Goal: Task Accomplishment & Management: Manage account settings

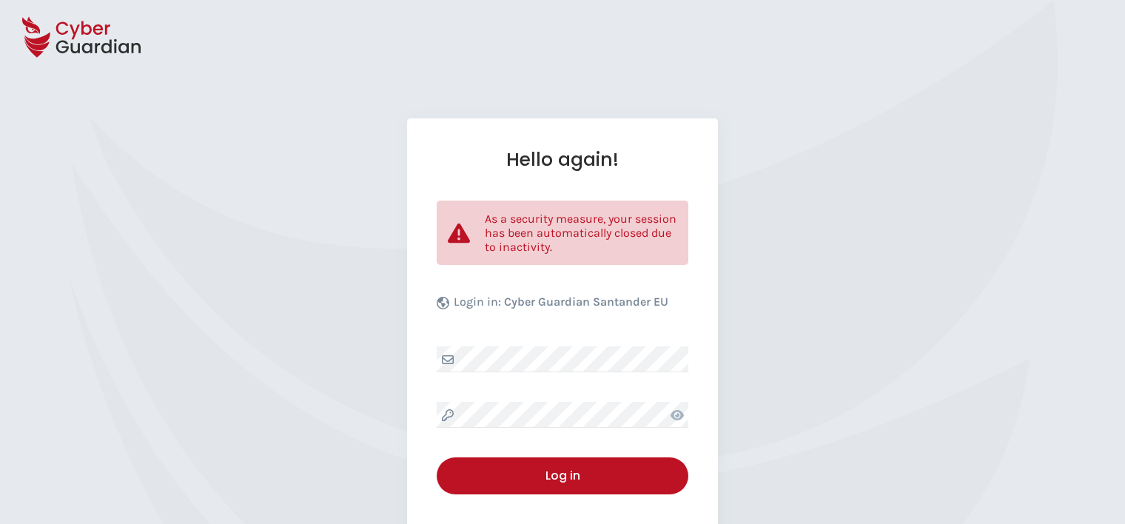
select select "English"
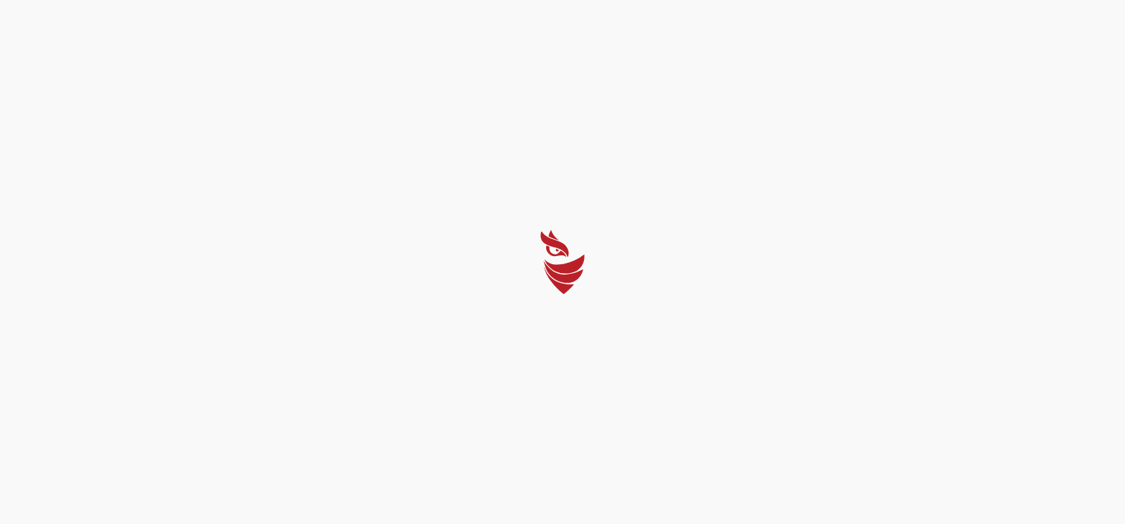
select select "English"
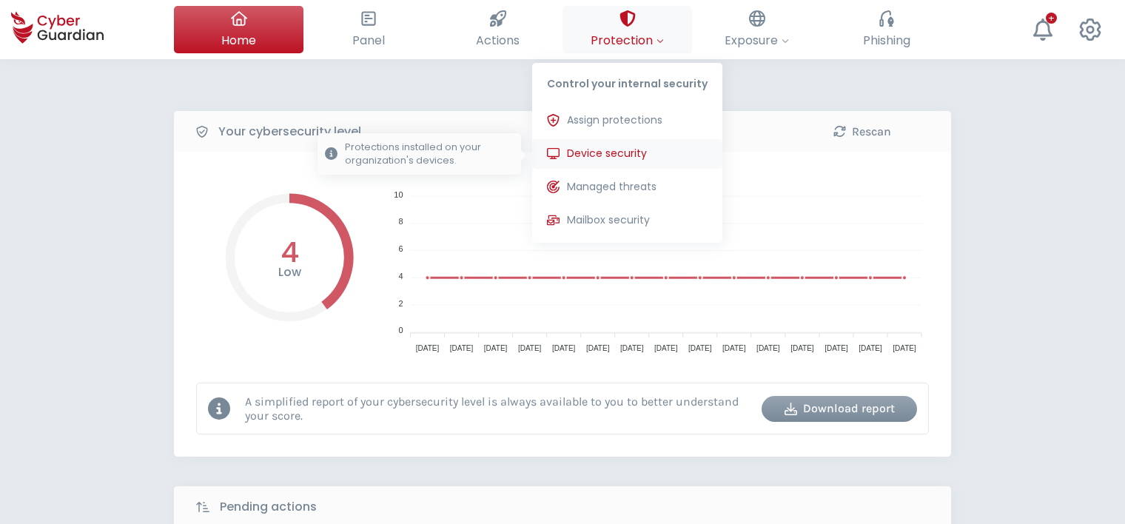
click at [610, 150] on span "Device security" at bounding box center [607, 154] width 80 height 16
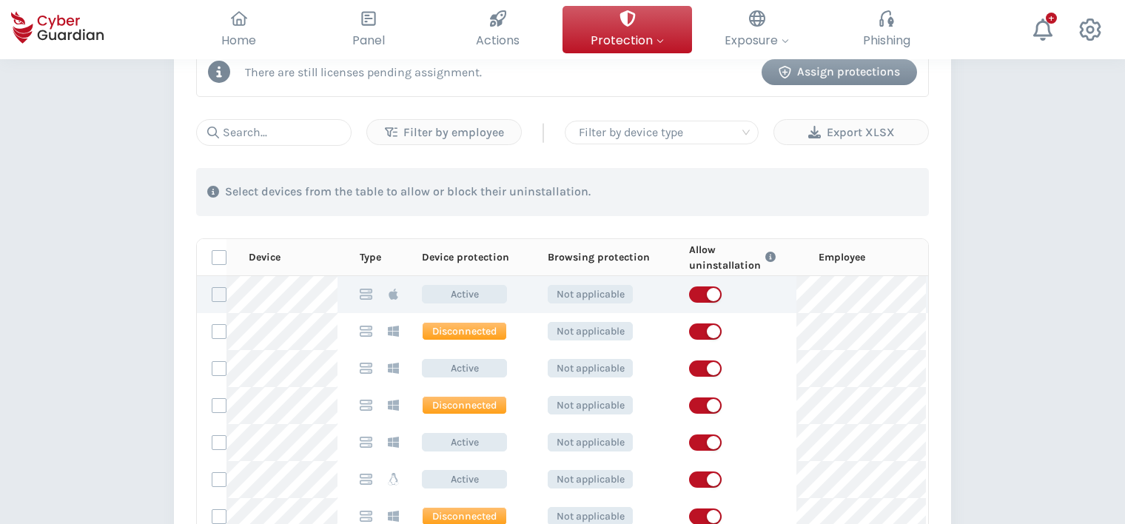
scroll to position [888, 0]
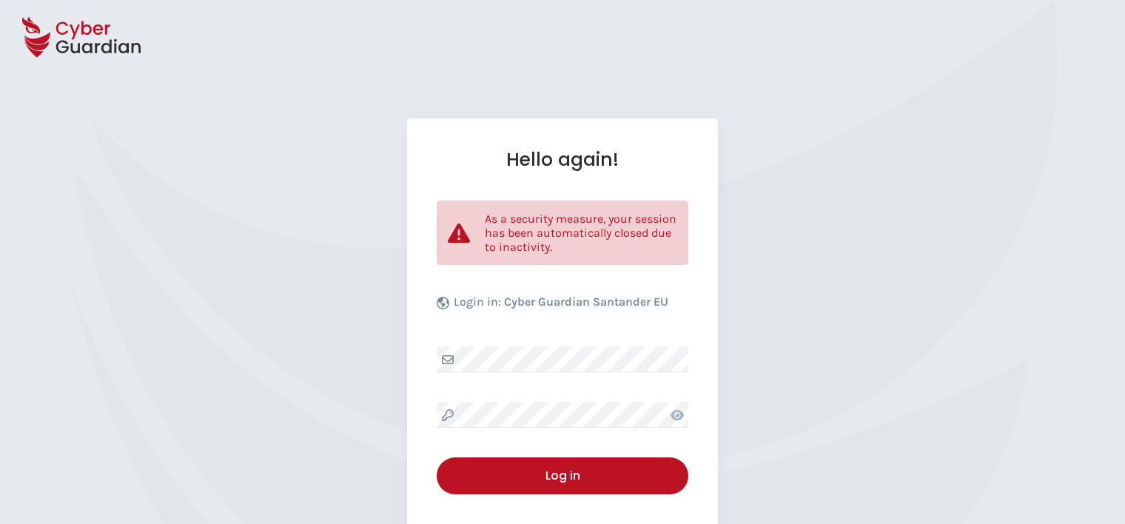
select select "English"
